Goal: Task Accomplishment & Management: Manage account settings

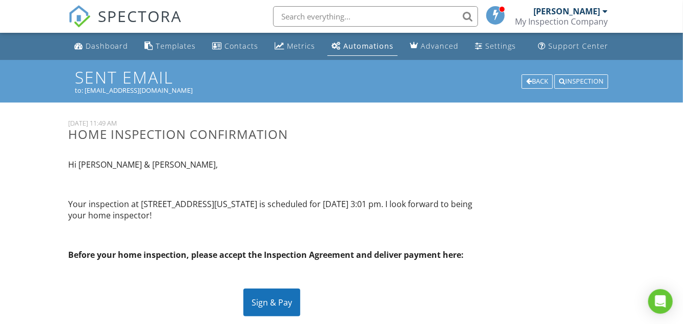
click at [367, 47] on div "Automations" at bounding box center [368, 46] width 50 height 10
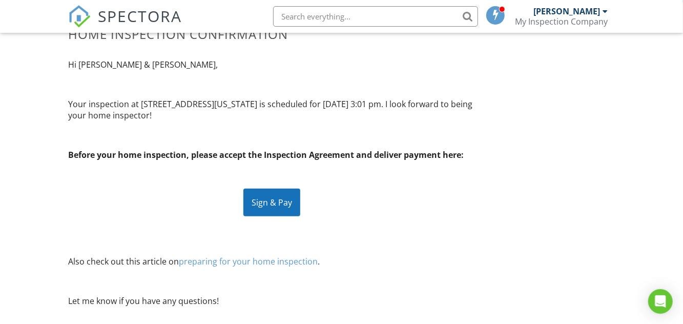
scroll to position [101, 0]
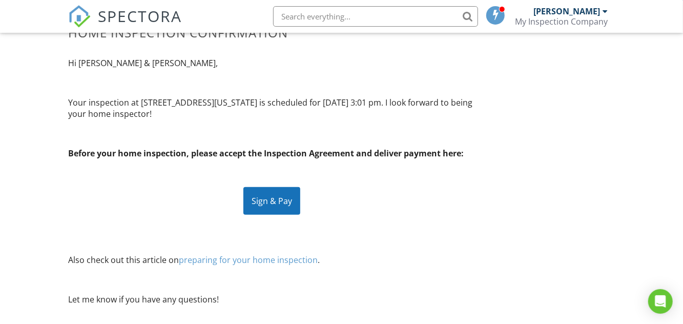
click at [268, 197] on div "Sign & Pay" at bounding box center [271, 201] width 57 height 28
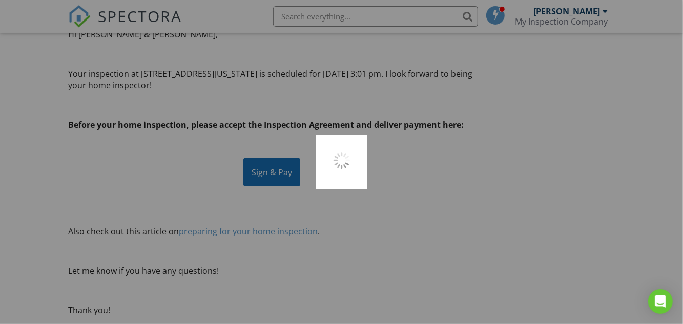
scroll to position [151, 0]
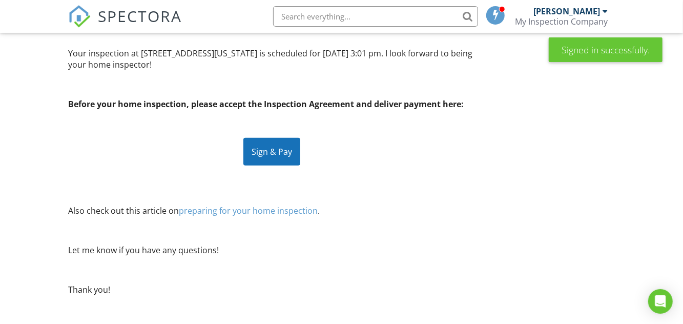
click at [594, 24] on div "My Inspection Company" at bounding box center [562, 21] width 93 height 10
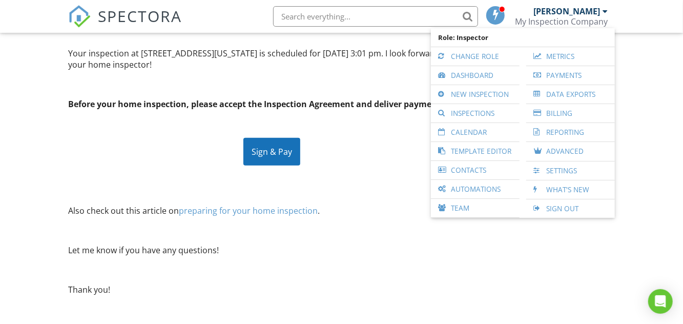
click at [492, 182] on link "Automations" at bounding box center [475, 189] width 78 height 18
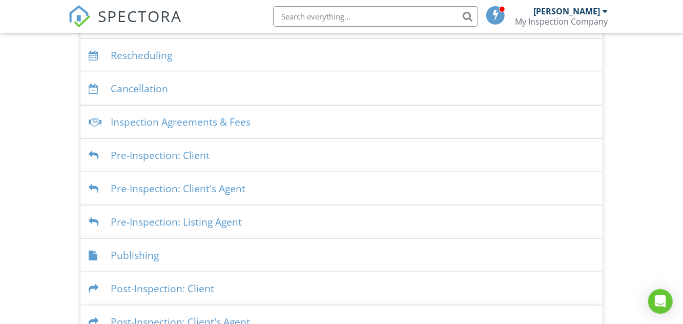
scroll to position [246, 0]
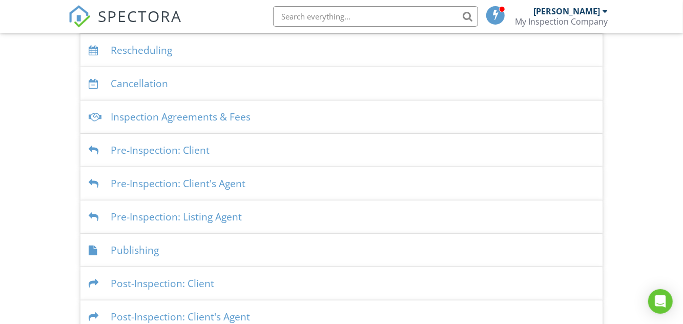
click at [137, 154] on div "Pre-Inspection: Client" at bounding box center [341, 150] width 522 height 33
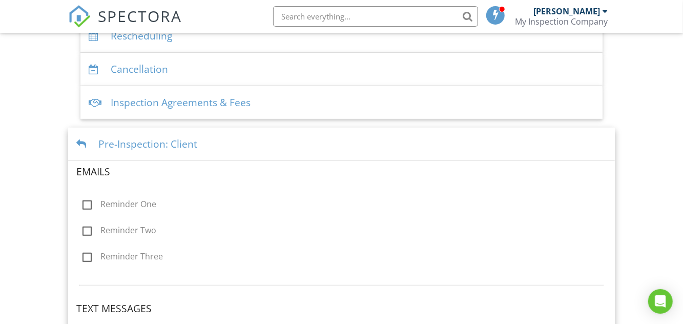
scroll to position [258, 0]
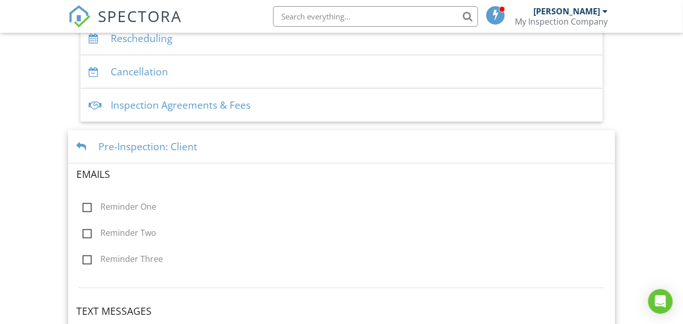
click at [91, 140] on div "Pre-Inspection: Client" at bounding box center [341, 146] width 546 height 33
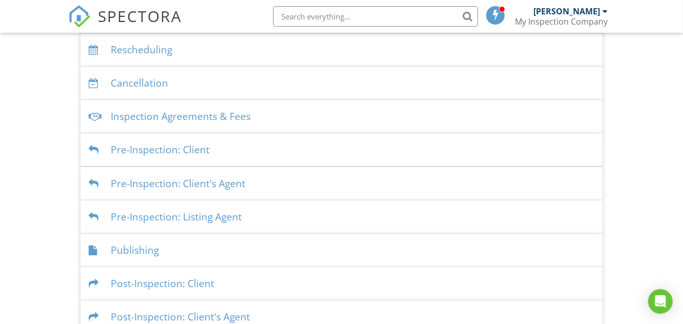
scroll to position [246, 0]
click at [129, 183] on div "Pre-Inspection: Client's Agent" at bounding box center [341, 183] width 522 height 33
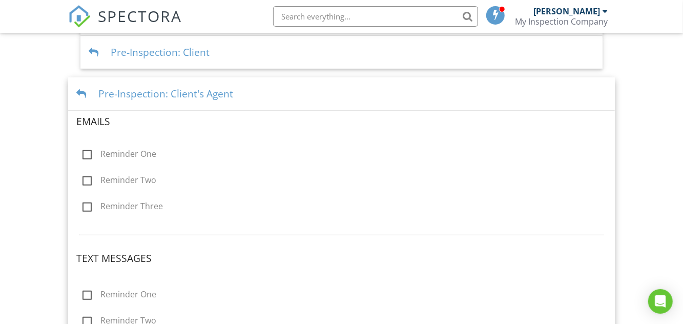
scroll to position [343, 0]
click at [84, 93] on div at bounding box center [83, 95] width 14 height 10
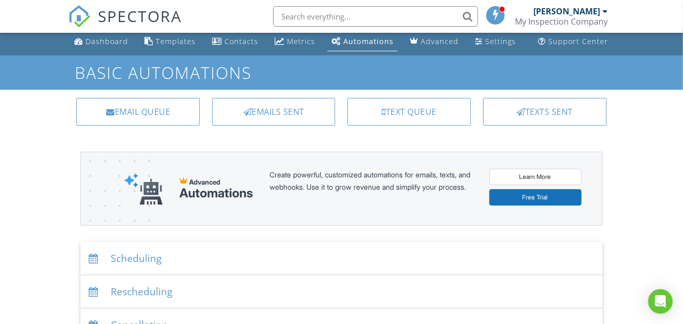
scroll to position [0, 0]
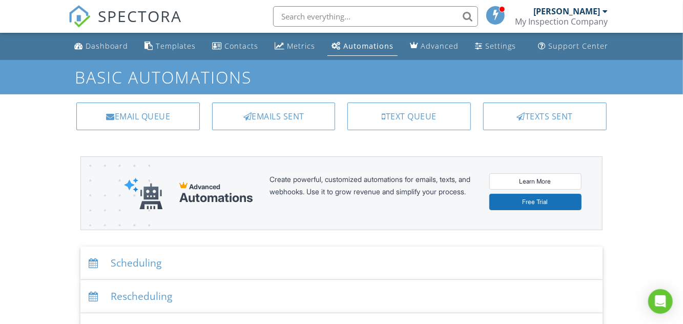
click at [235, 47] on div "Contacts" at bounding box center [241, 46] width 34 height 10
click at [588, 17] on div "My Inspection Company" at bounding box center [562, 21] width 93 height 10
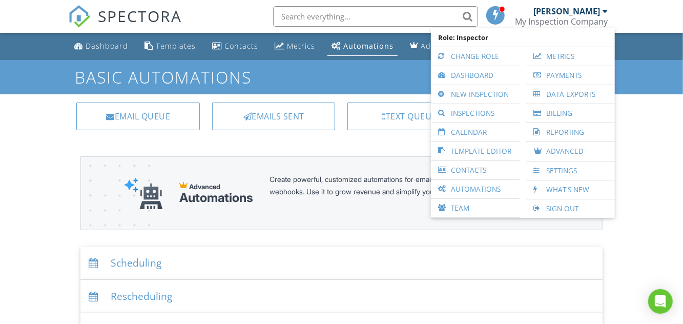
click at [486, 75] on link "Dashboard" at bounding box center [475, 75] width 78 height 18
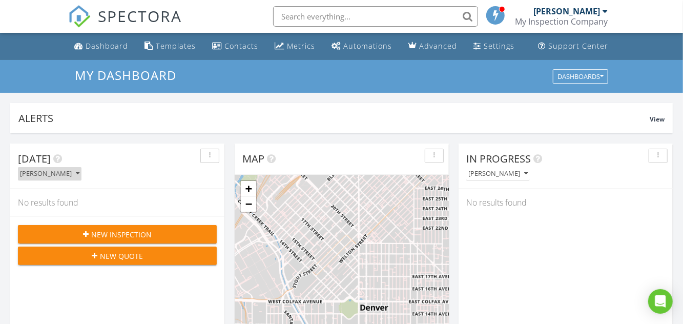
click at [71, 169] on button "Ben Hammock" at bounding box center [50, 174] width 64 height 14
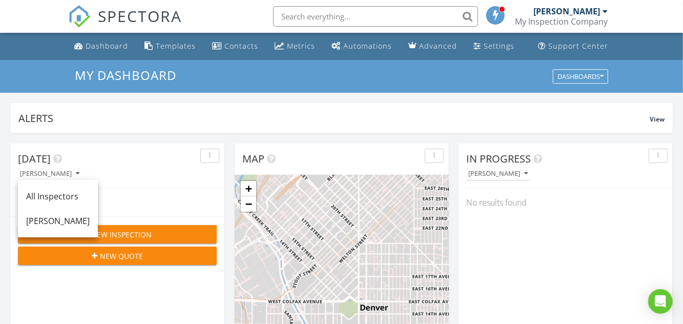
click at [420, 112] on div "Alerts" at bounding box center [333, 118] width 631 height 14
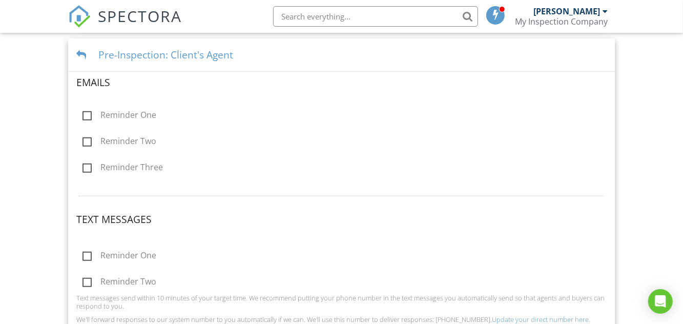
scroll to position [527, 0]
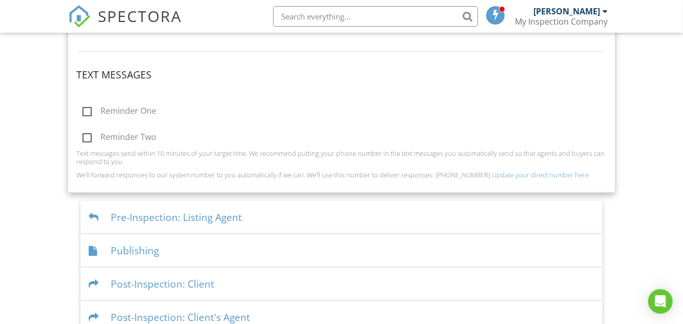
click at [178, 284] on div "Post-Inspection: Client" at bounding box center [341, 284] width 522 height 33
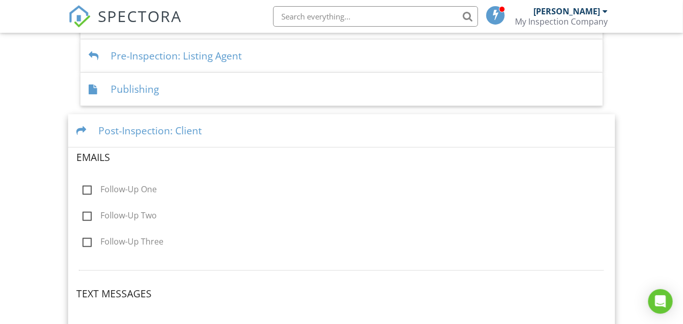
scroll to position [456, 0]
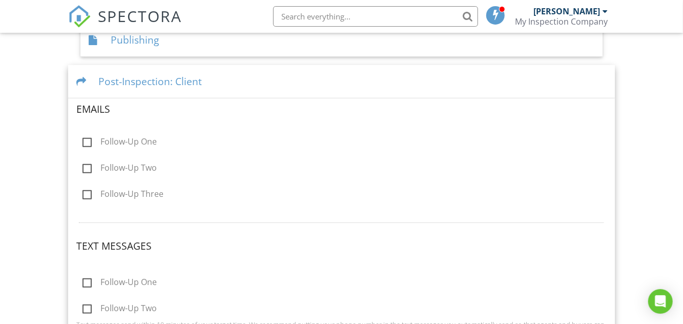
click at [162, 86] on div "Post-Inspection: Client" at bounding box center [341, 81] width 546 height 33
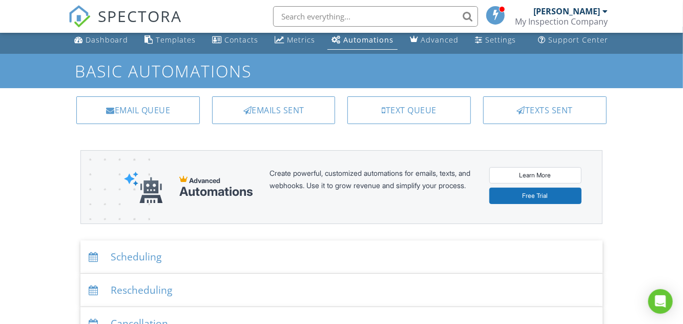
scroll to position [0, 0]
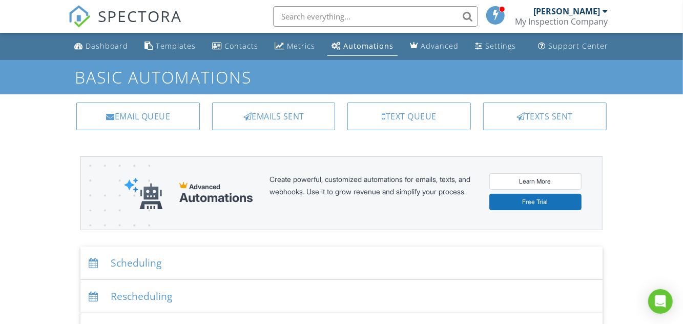
click at [151, 113] on div "Email Queue" at bounding box center [138, 116] width 124 height 28
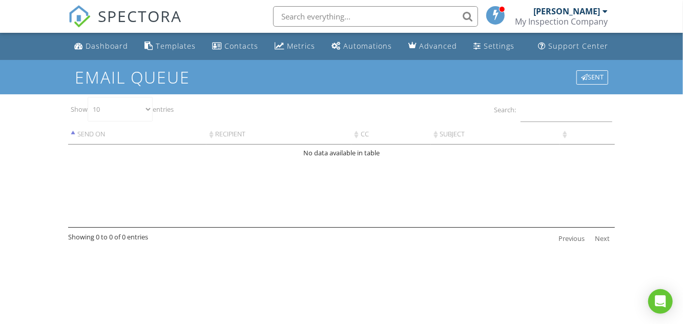
click at [571, 53] on link "Support Center" at bounding box center [574, 46] width 78 height 19
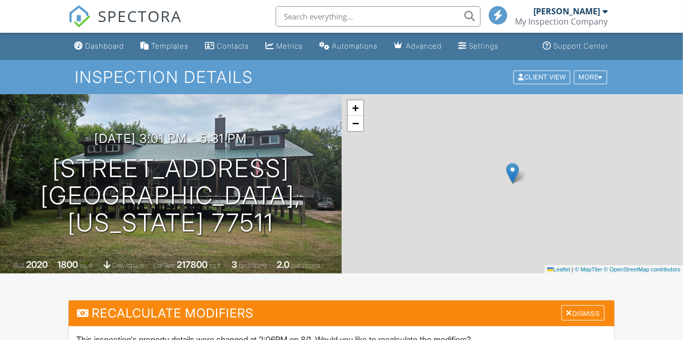
click at [234, 49] on div "Contacts" at bounding box center [233, 46] width 32 height 9
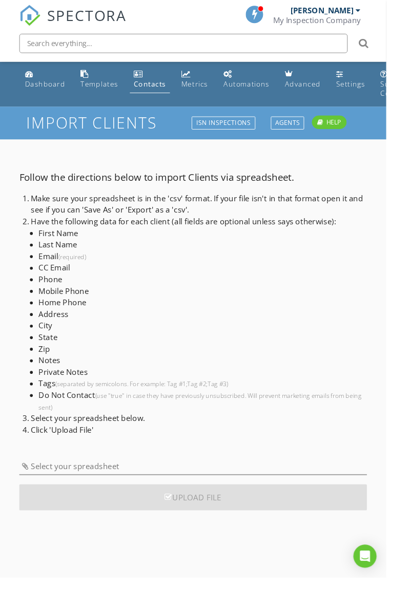
click at [34, 89] on div "Dashboard" at bounding box center [48, 89] width 43 height 10
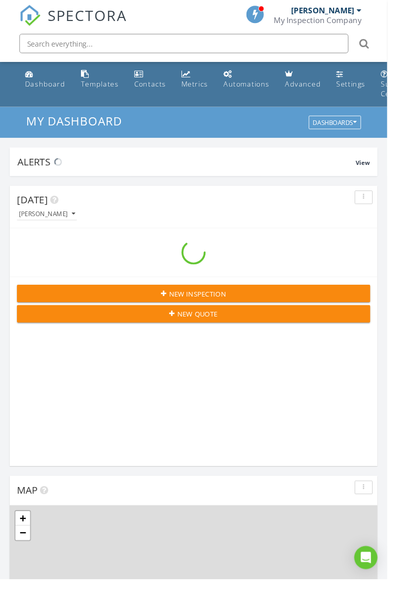
scroll to position [1753, 410]
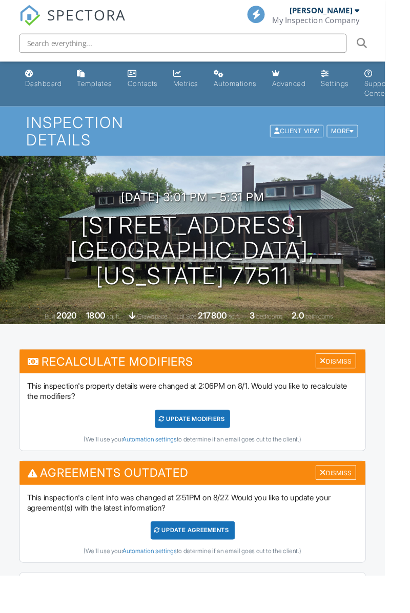
click at [365, 146] on div "Client View More Property Details Reschedule Reorder / Copy Share Cancel [GEOGR…" at bounding box center [334, 140] width 96 height 16
click at [364, 141] on div "More" at bounding box center [364, 140] width 33 height 14
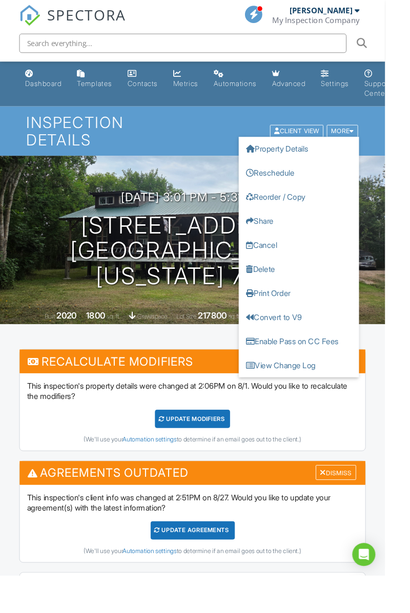
click at [181, 142] on h1 "Inspection Details" at bounding box center [205, 139] width 354 height 36
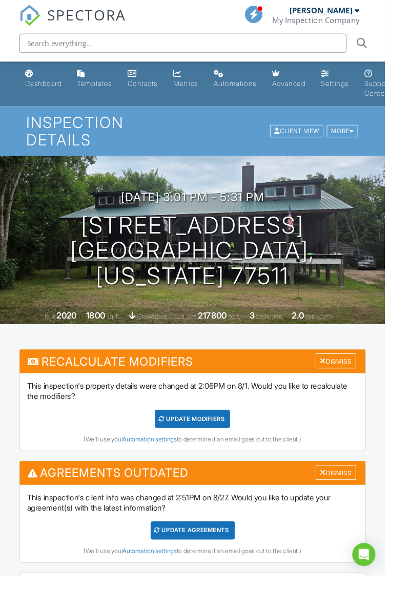
click at [151, 88] on div "Contacts" at bounding box center [152, 89] width 32 height 9
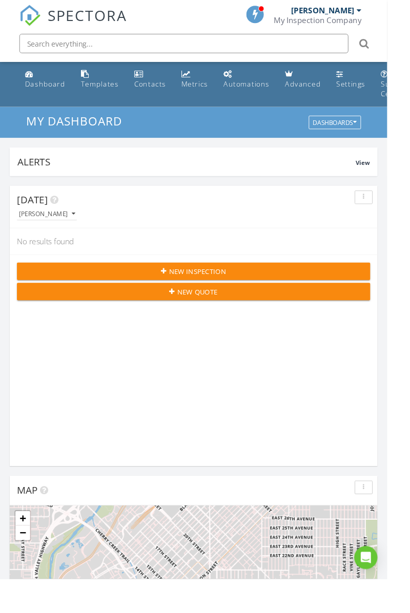
scroll to position [5, 5]
